Goal: Task Accomplishment & Management: Use online tool/utility

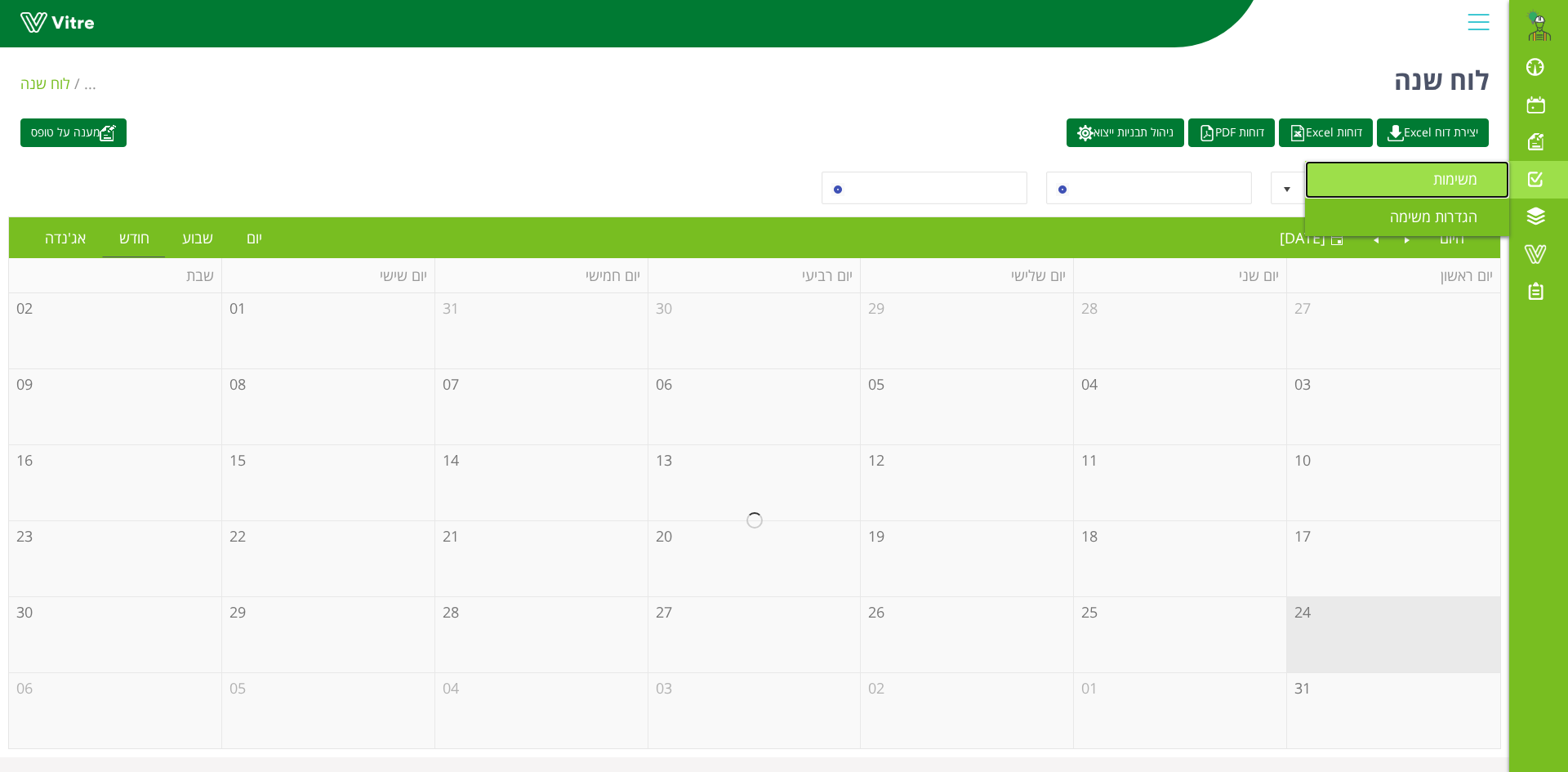
click at [1391, 181] on link "משימות" at bounding box center [1407, 179] width 204 height 37
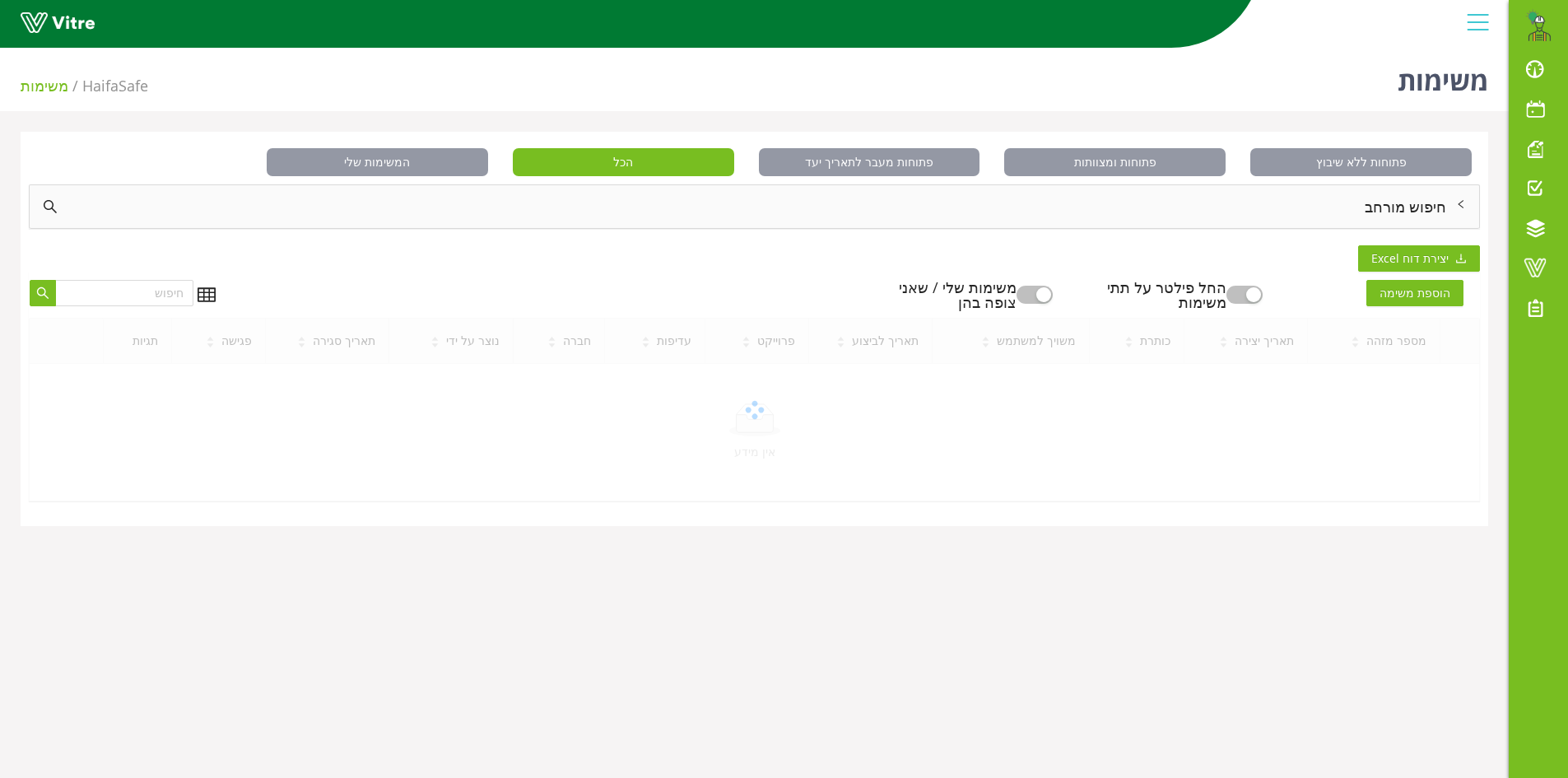
click at [1415, 208] on div "חיפוש מורחב" at bounding box center [754, 206] width 1450 height 43
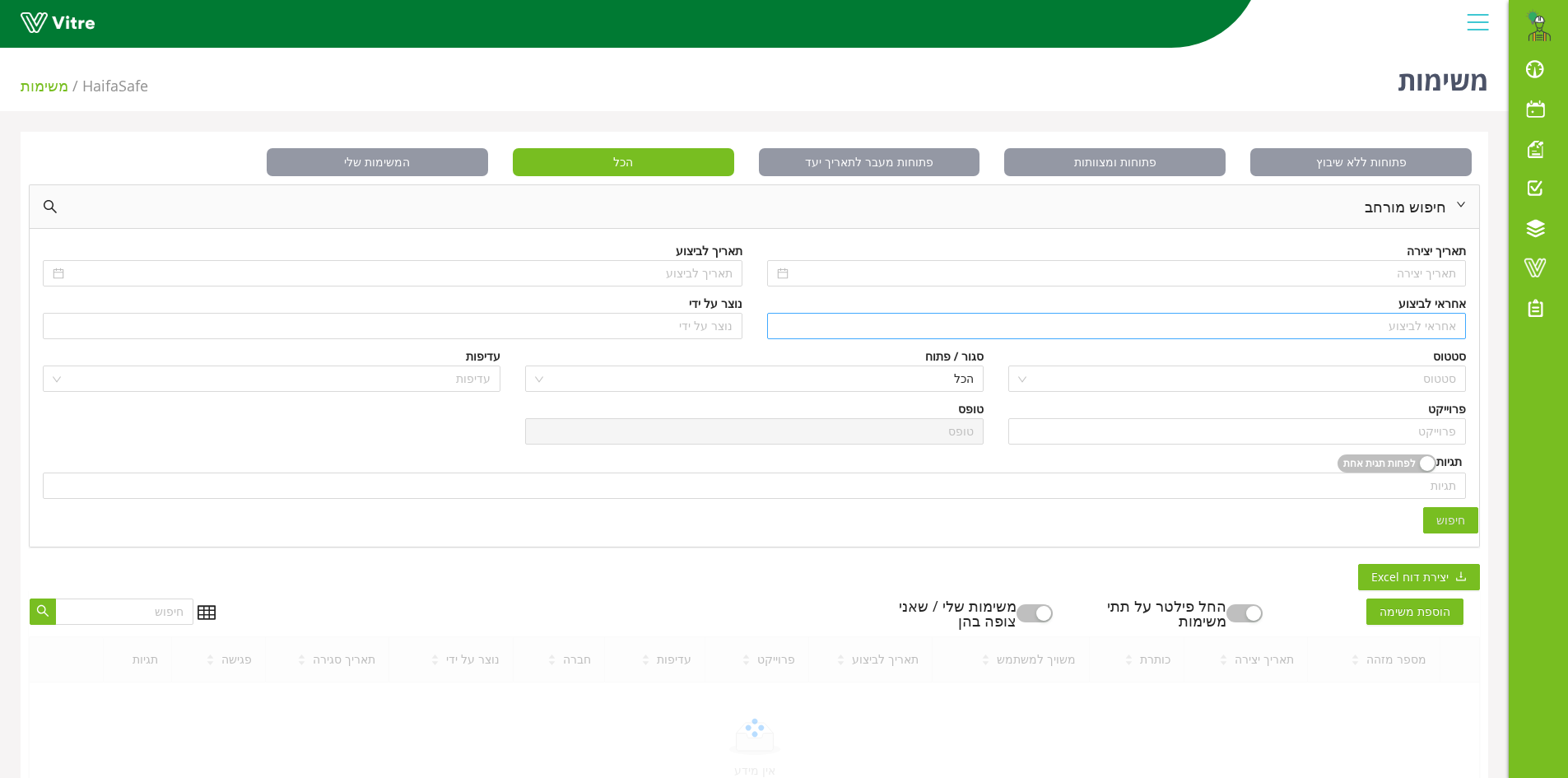
click at [1422, 318] on input "search" at bounding box center [1117, 326] width 680 height 25
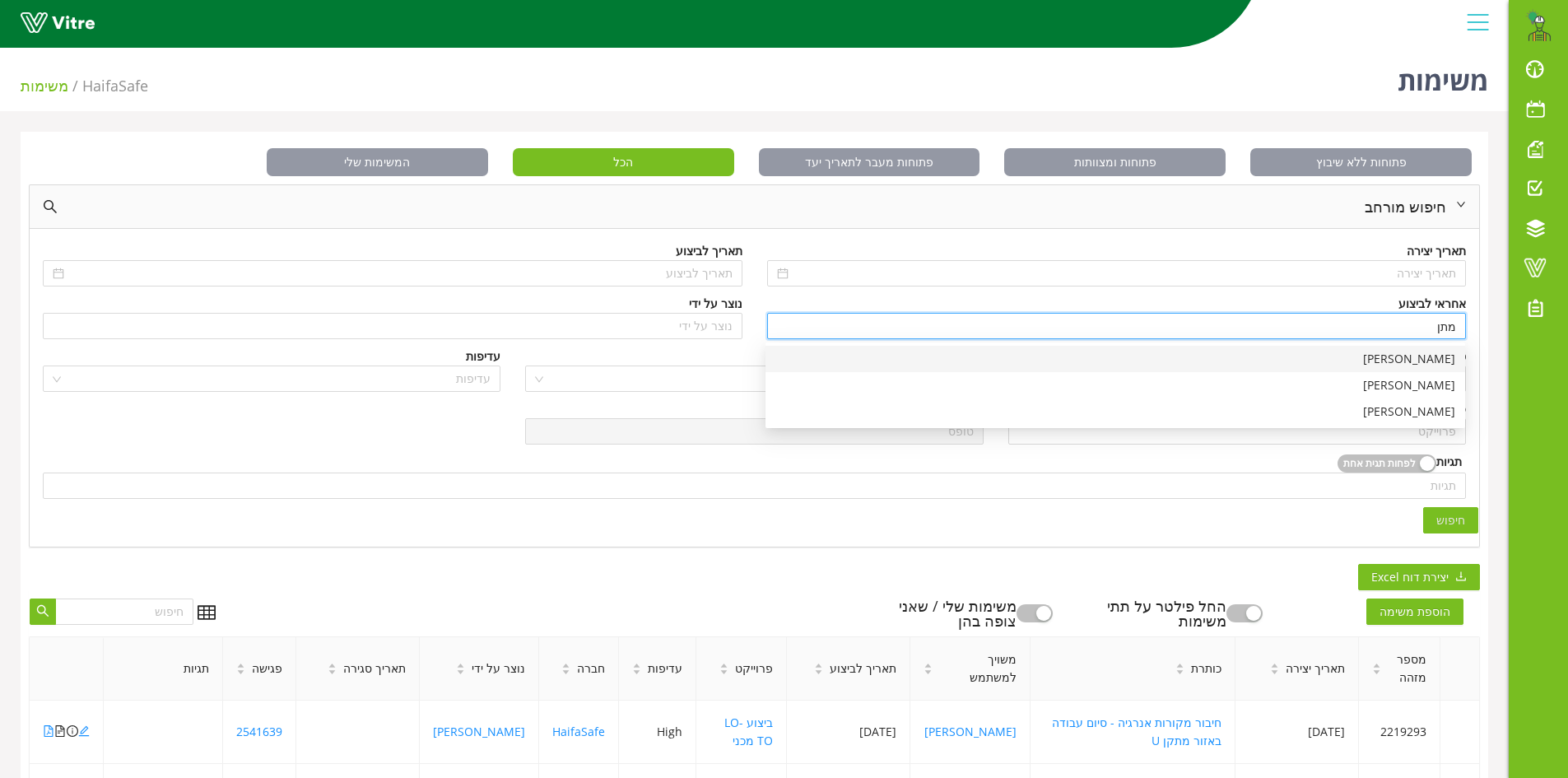
click at [1431, 359] on div "[PERSON_NAME]" at bounding box center [1115, 359] width 680 height 18
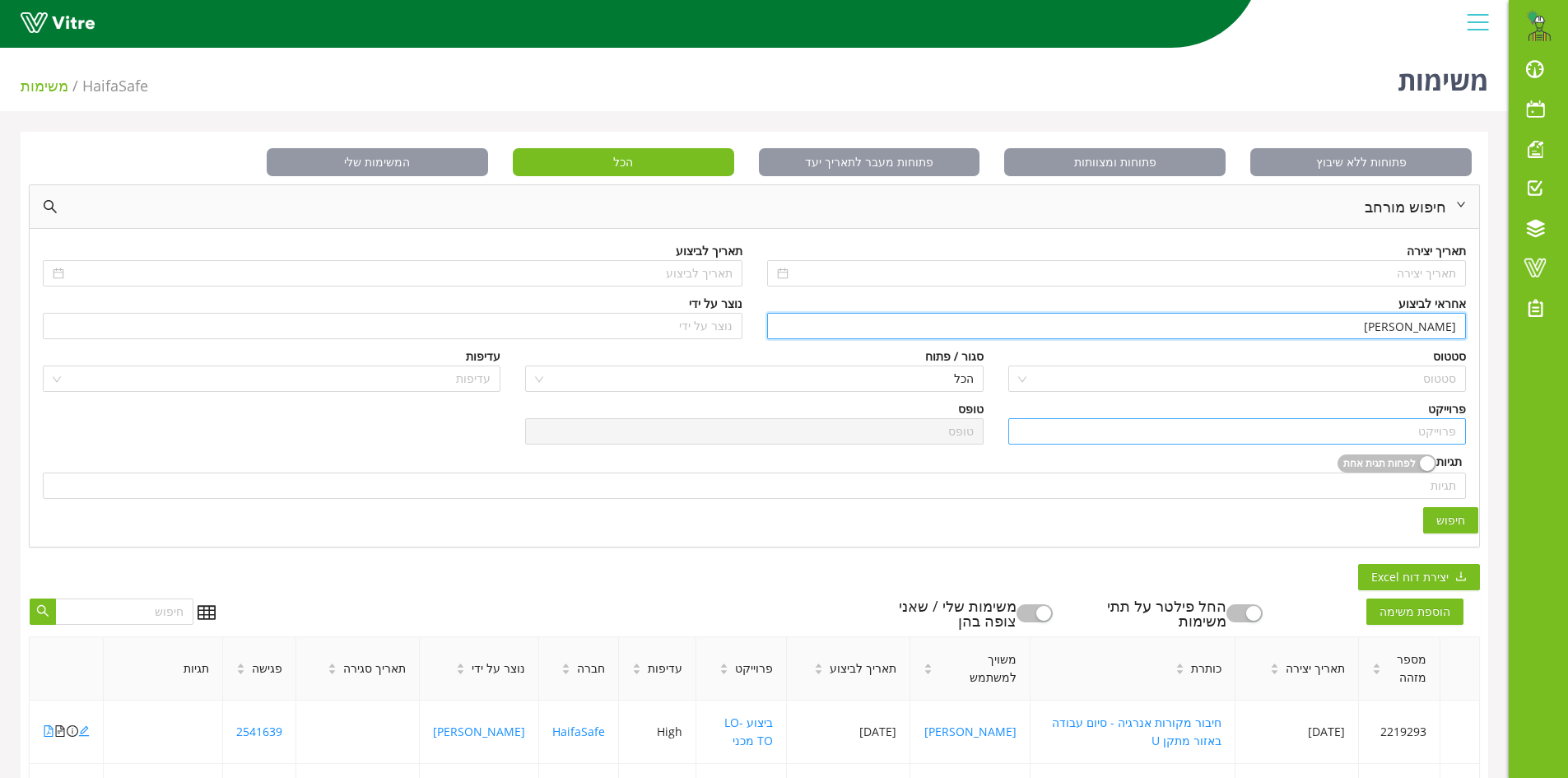
type input "[PERSON_NAME]"
click at [1391, 435] on input "search" at bounding box center [1237, 431] width 438 height 25
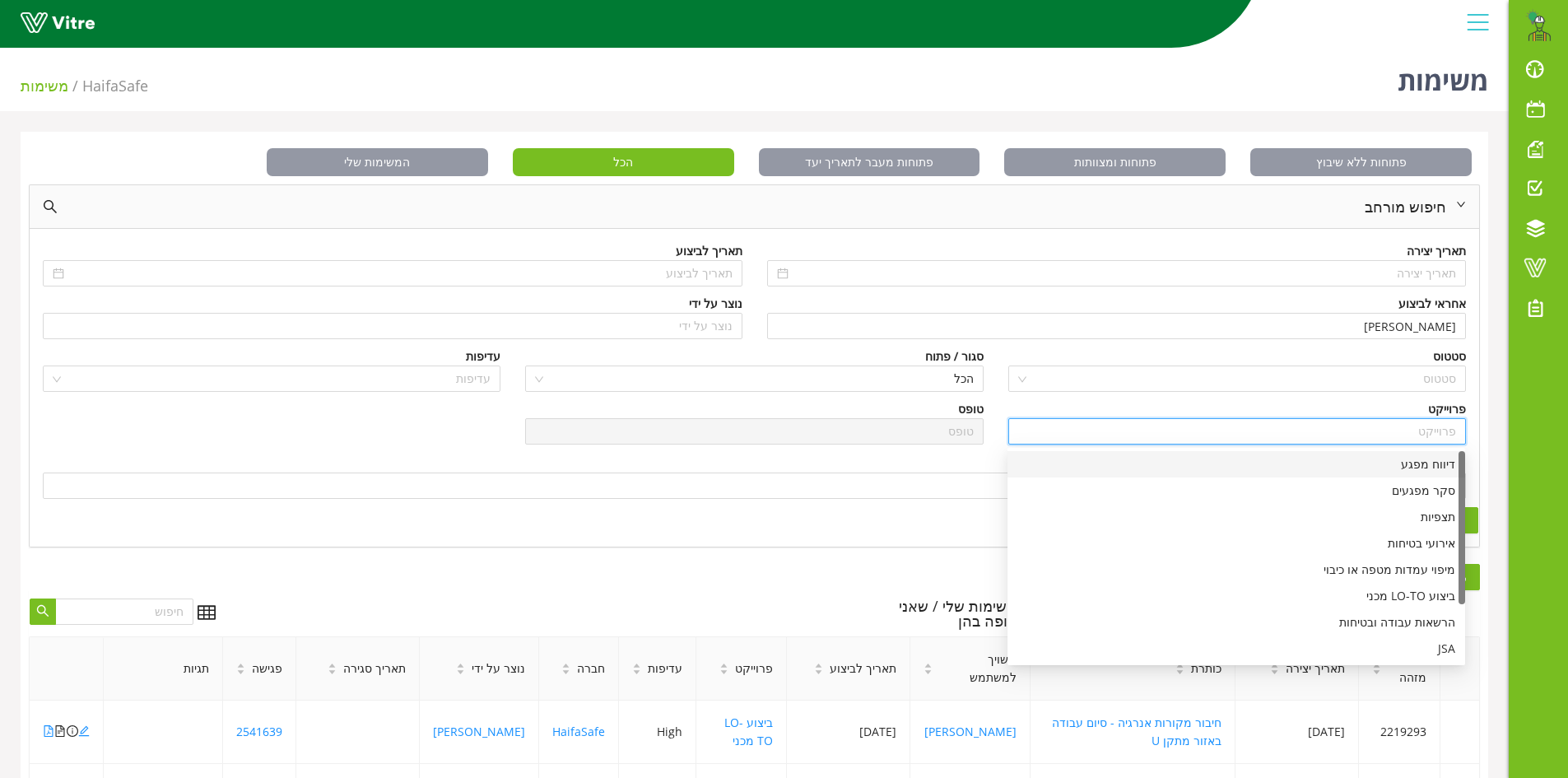
click at [1419, 465] on div "דיווח מפגע" at bounding box center [1236, 464] width 438 height 18
type input "דיווח מפגע"
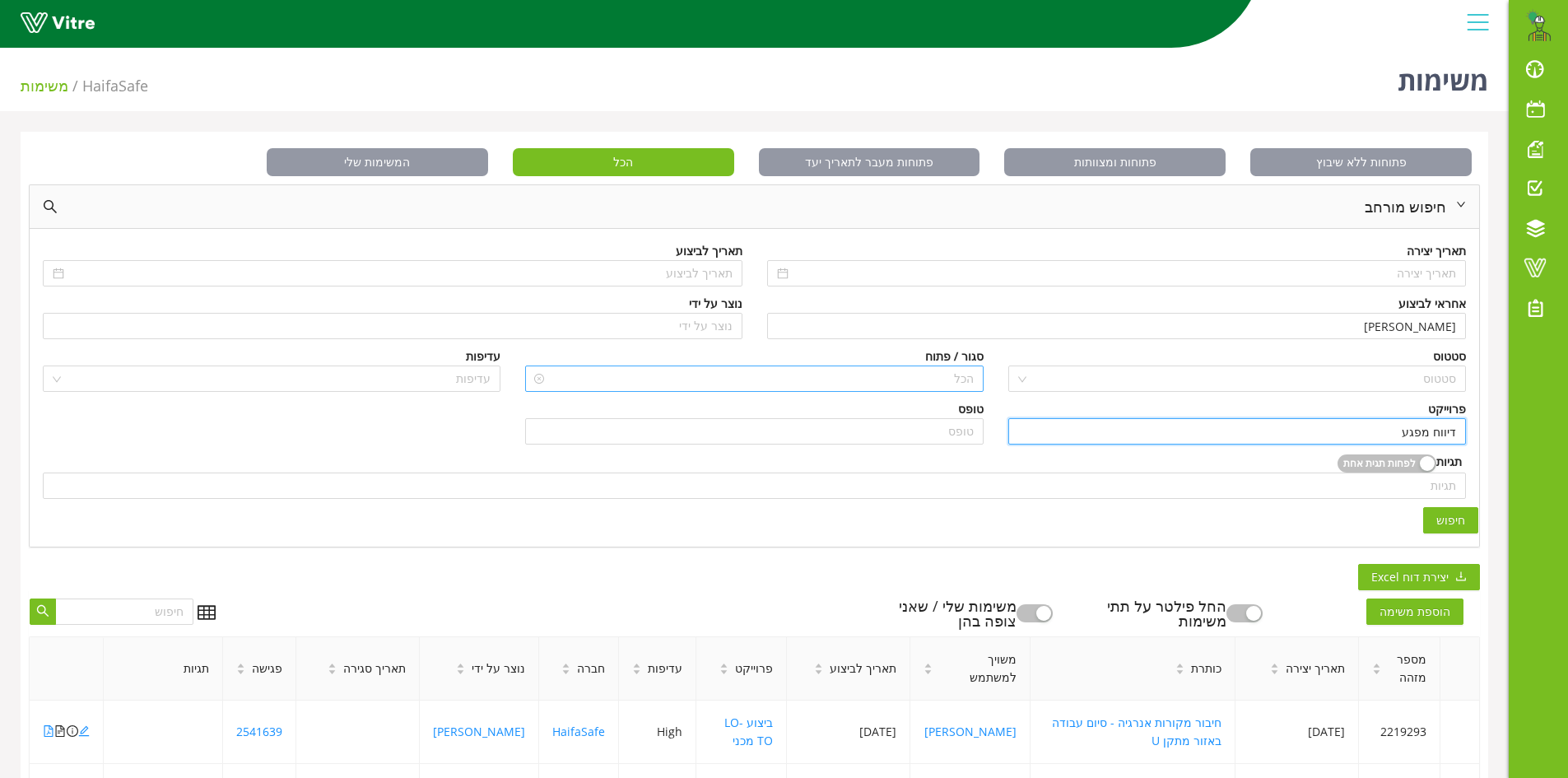
click at [940, 375] on span "הכל" at bounding box center [753, 378] width 438 height 25
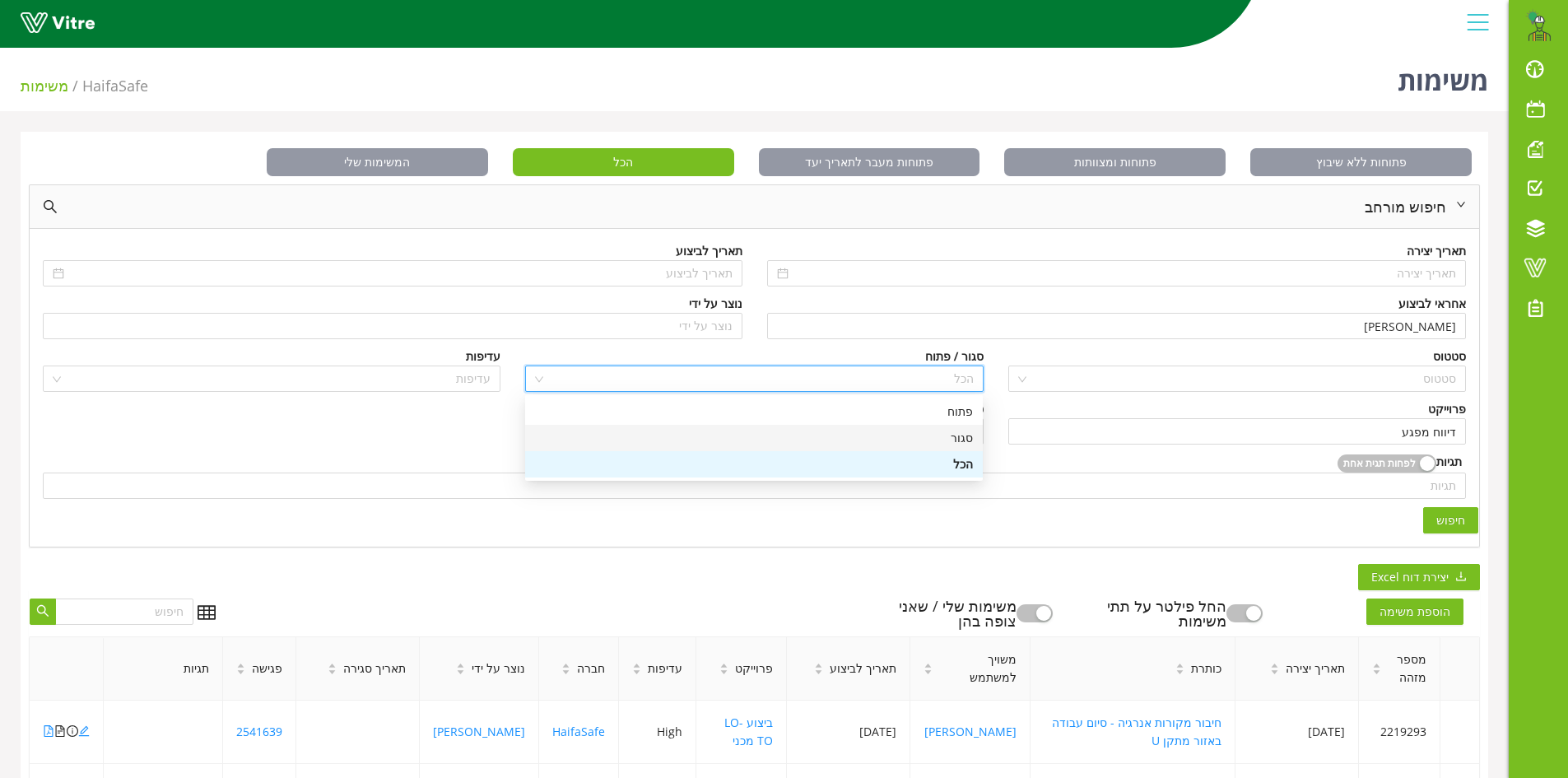
click at [962, 436] on div "סגור" at bounding box center [753, 438] width 438 height 18
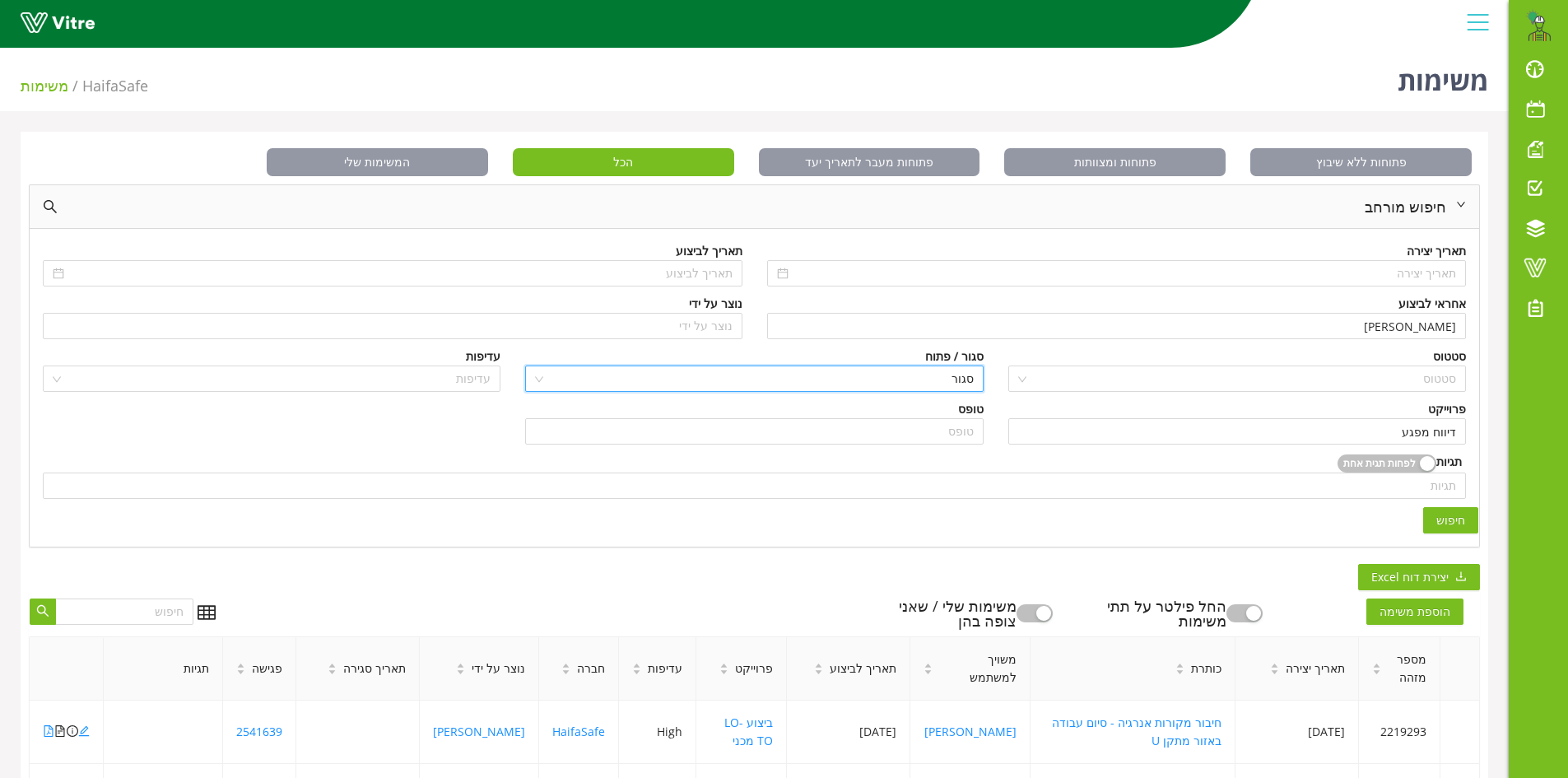
click at [1466, 517] on button "חיפוש" at bounding box center [1451, 520] width 55 height 27
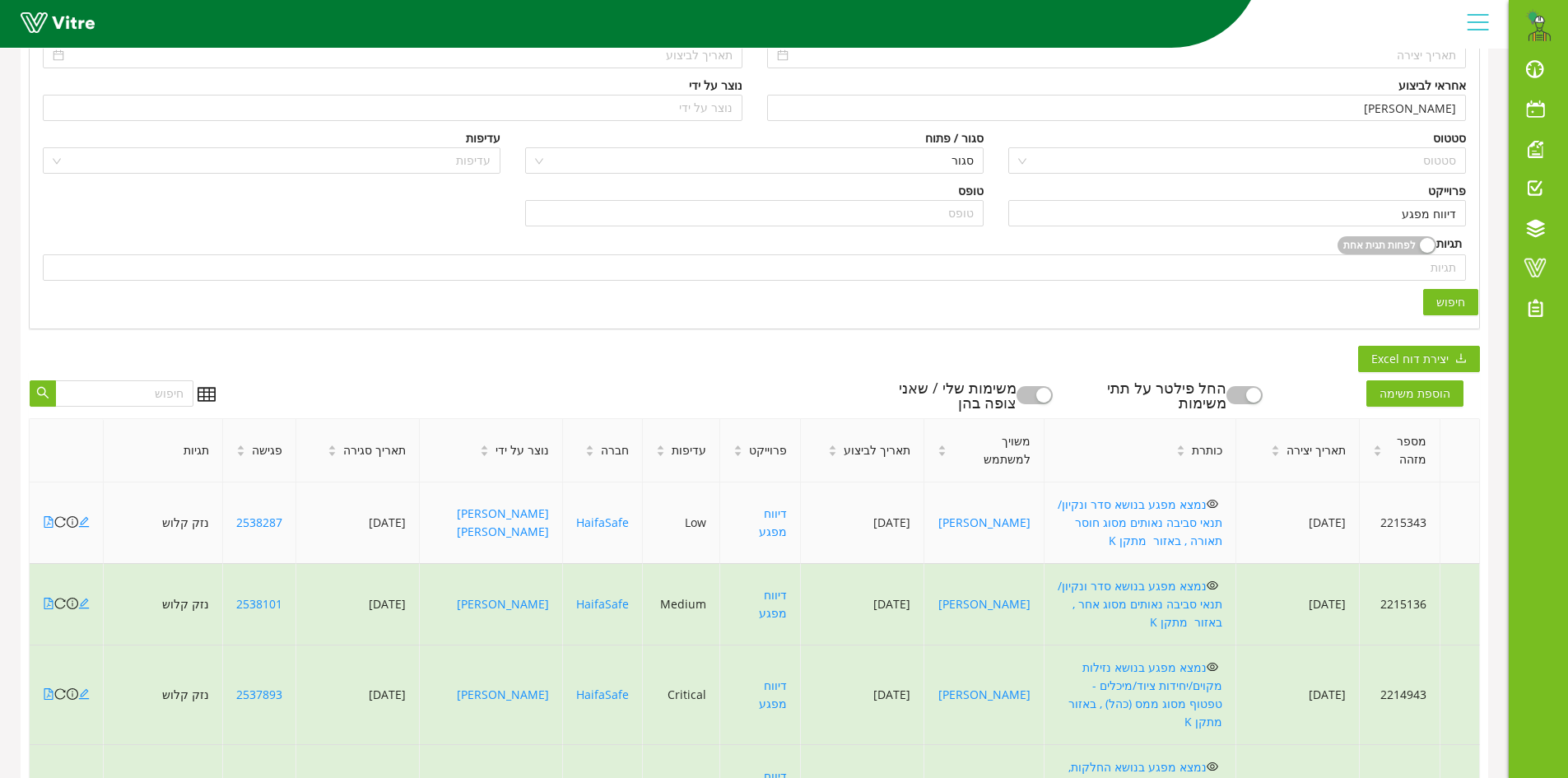
scroll to position [247, 0]
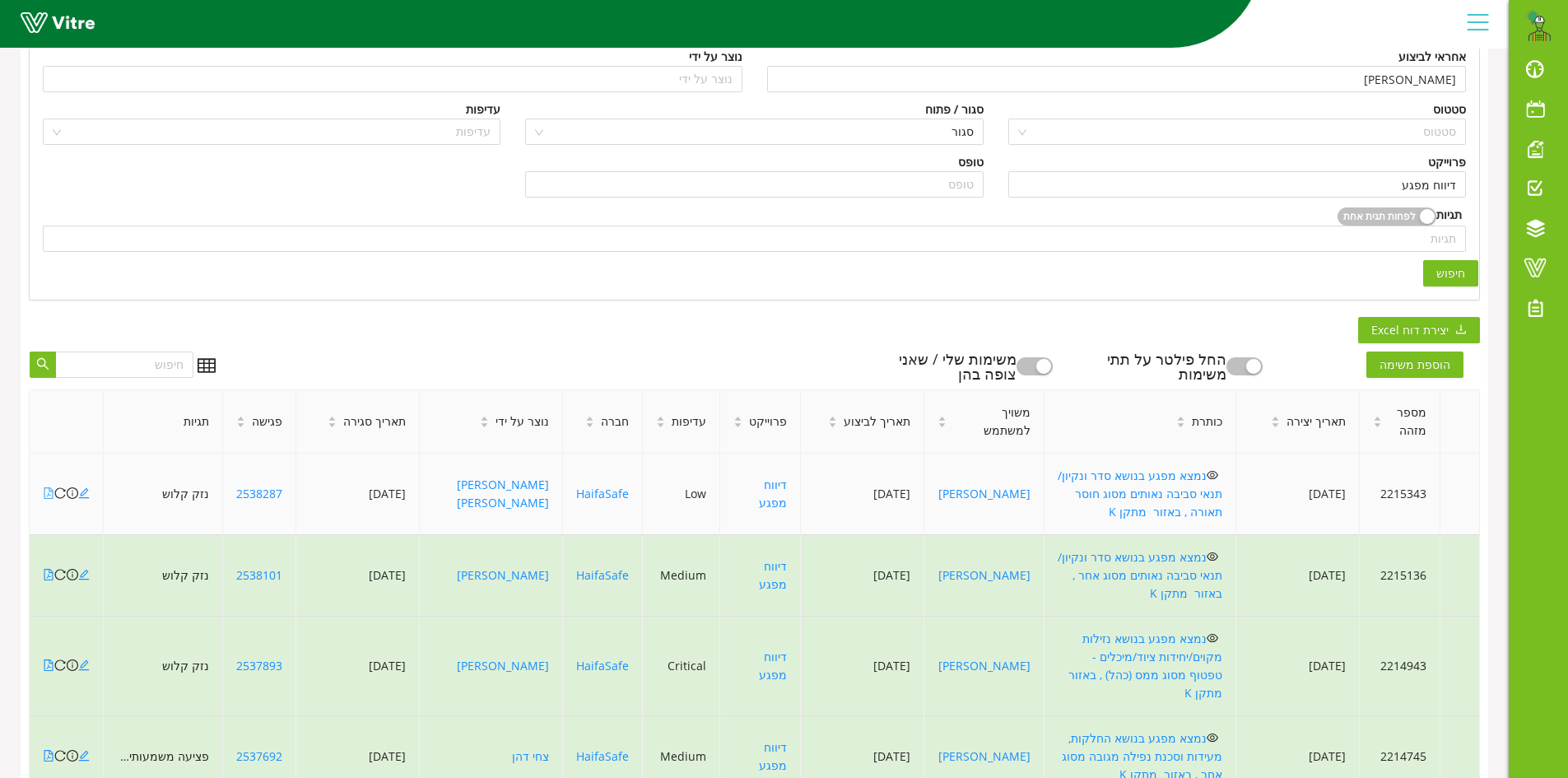
click at [48, 487] on icon "file-pdf" at bounding box center [49, 493] width 12 height 12
